Goal: Task Accomplishment & Management: Manage account settings

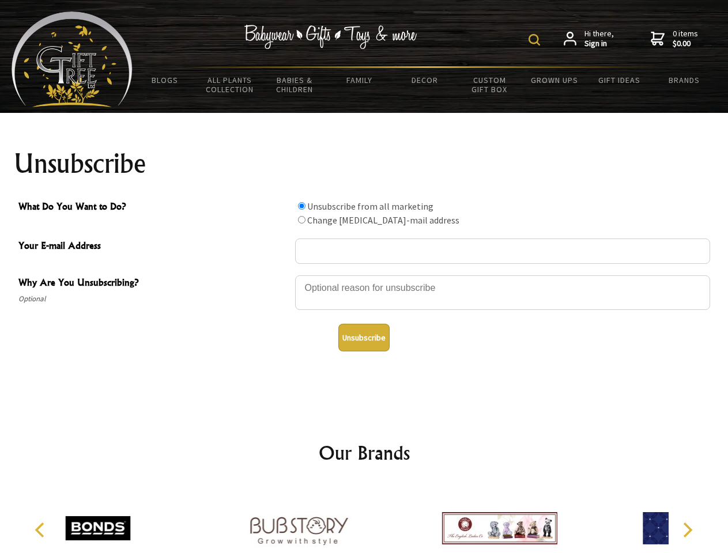
click at [536, 40] on img at bounding box center [534, 40] width 12 height 12
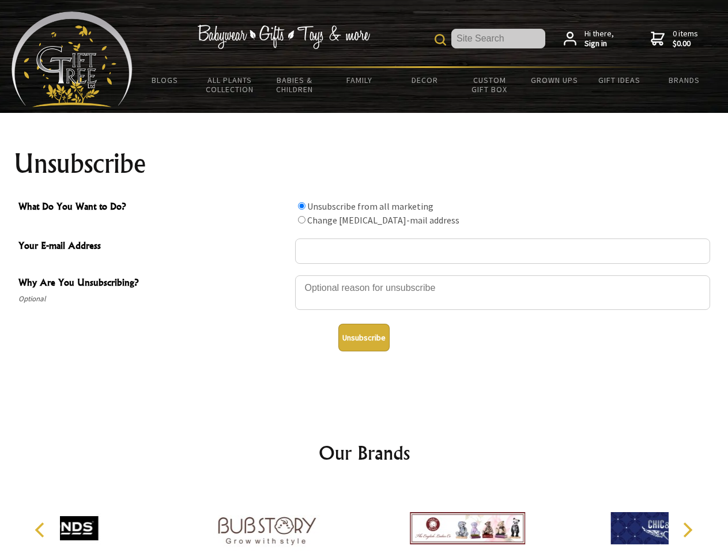
click at [364, 275] on div at bounding box center [502, 294] width 415 height 40
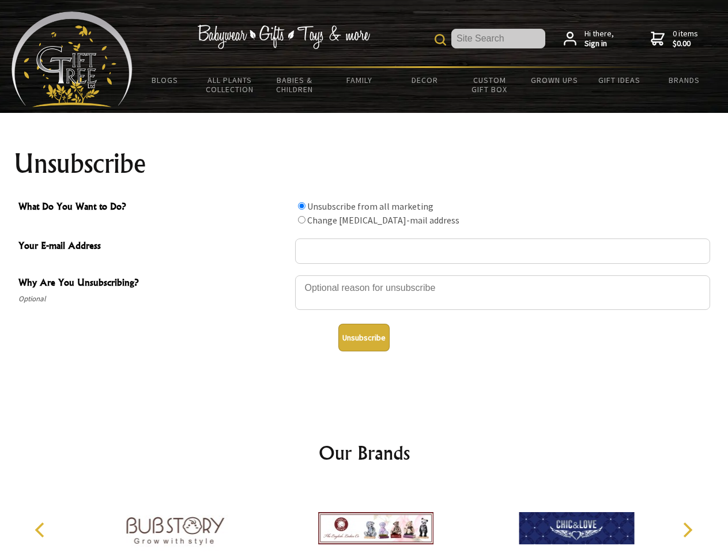
click at [301, 206] on input "What Do You Want to Do?" at bounding box center [301, 205] width 7 height 7
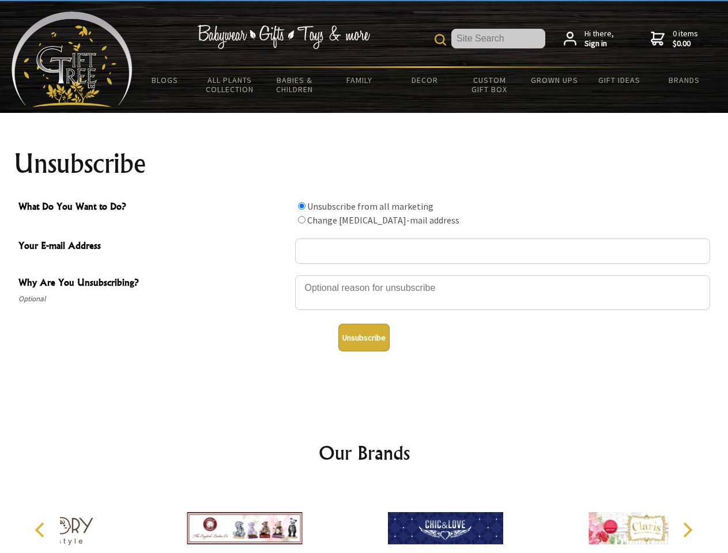
click at [301, 220] on input "What Do You Want to Do?" at bounding box center [301, 219] width 7 height 7
radio input "true"
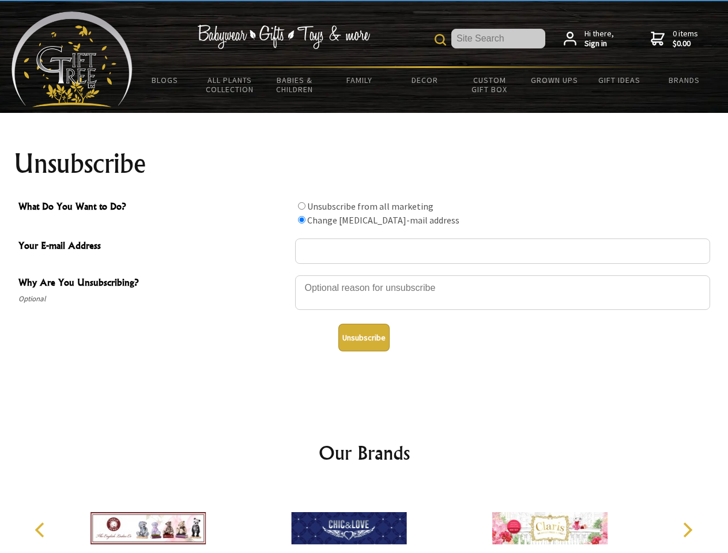
click at [364, 338] on button "Unsubscribe" at bounding box center [363, 338] width 51 height 28
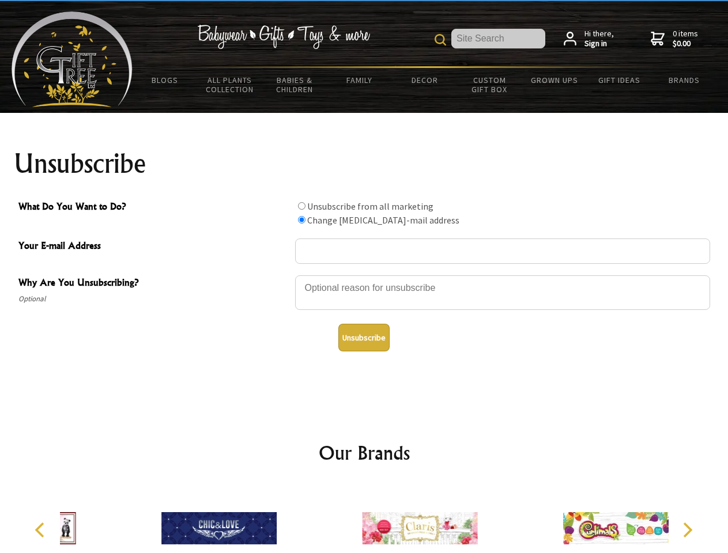
click at [41, 530] on icon "Previous" at bounding box center [40, 530] width 15 height 15
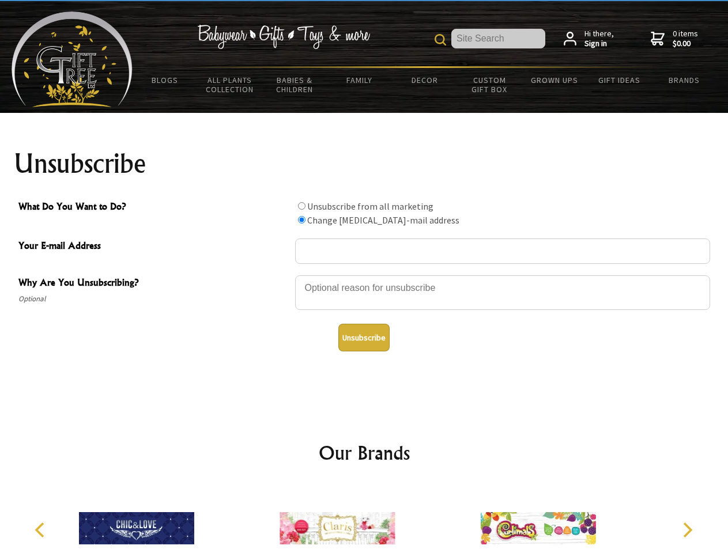
click at [687, 530] on icon "Next" at bounding box center [686, 530] width 15 height 15
